Goal: Transaction & Acquisition: Download file/media

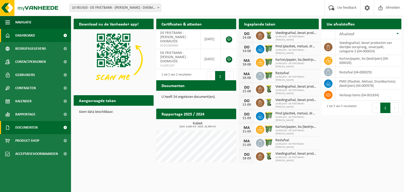
click at [33, 132] on span "Documenten" at bounding box center [26, 127] width 22 height 13
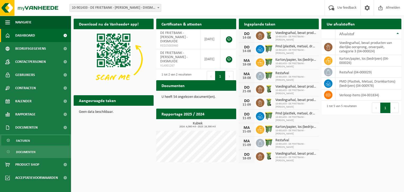
click at [31, 142] on link "Facturen" at bounding box center [35, 140] width 68 height 10
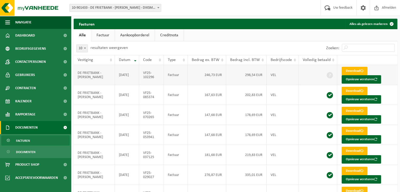
click at [252, 75] on td "298,54 EUR" at bounding box center [246, 75] width 40 height 20
click at [353, 68] on link "Download" at bounding box center [354, 71] width 26 height 8
